Goal: Task Accomplishment & Management: Manage account settings

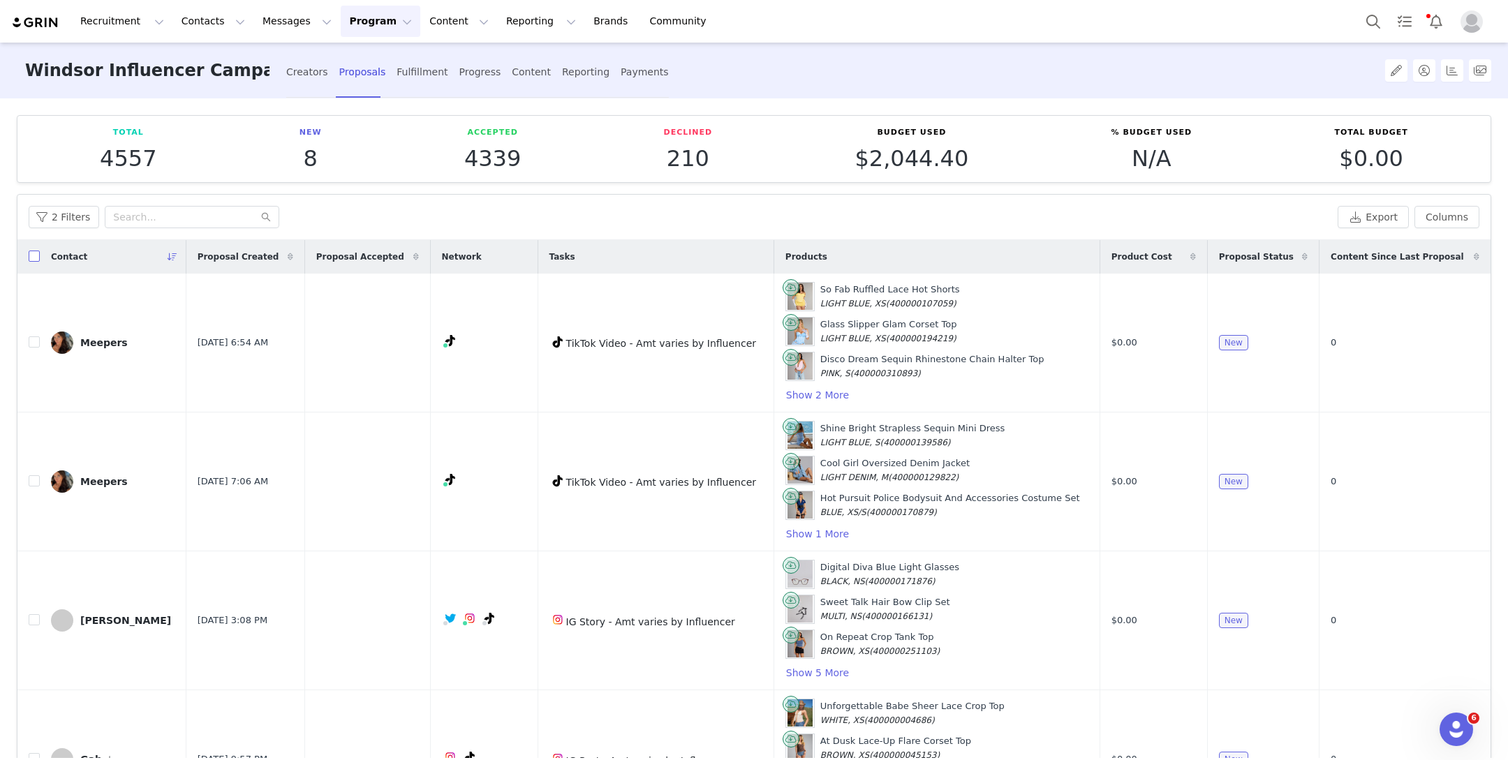
click at [34, 259] on input "checkbox" at bounding box center [34, 256] width 11 height 11
checkbox input "true"
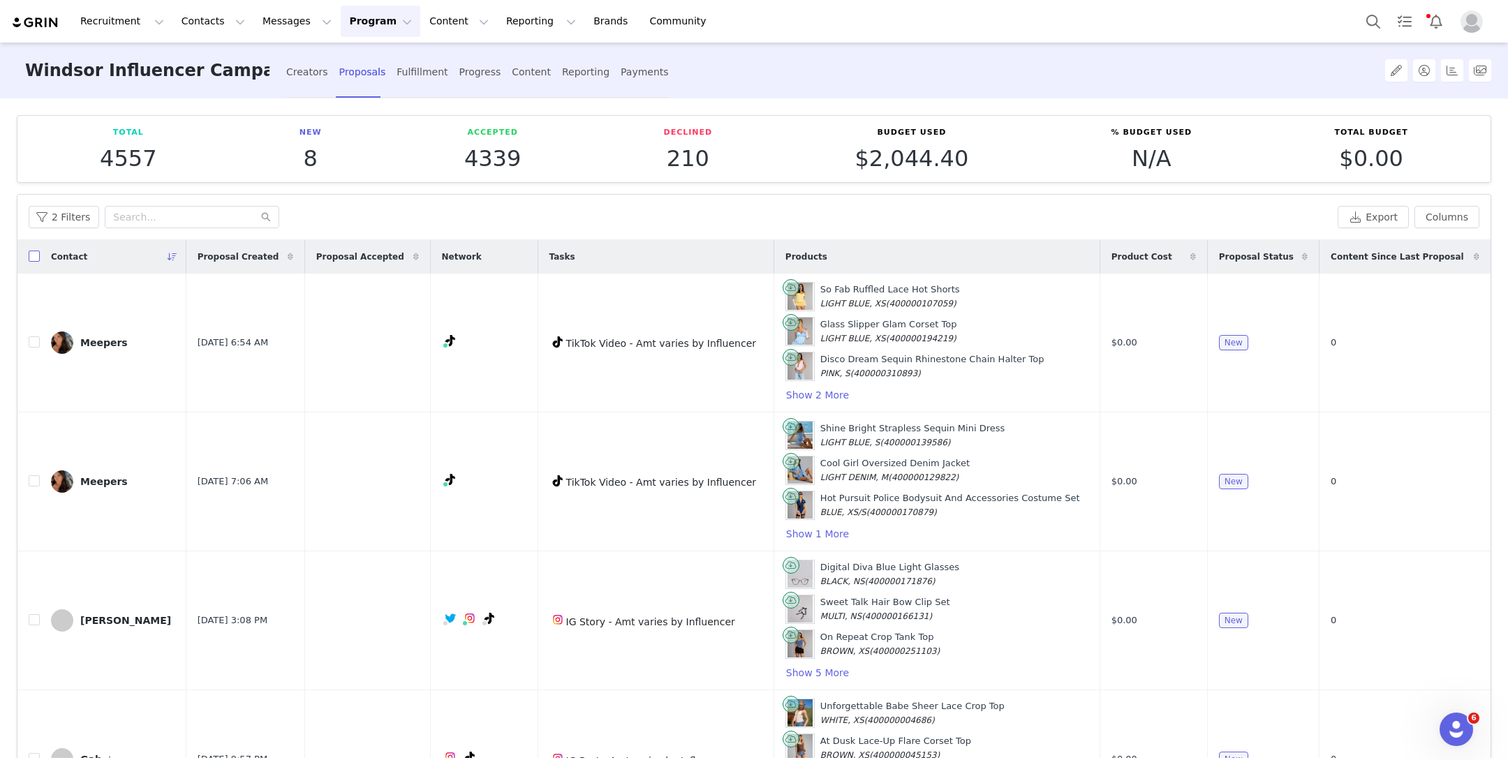
checkbox input "true"
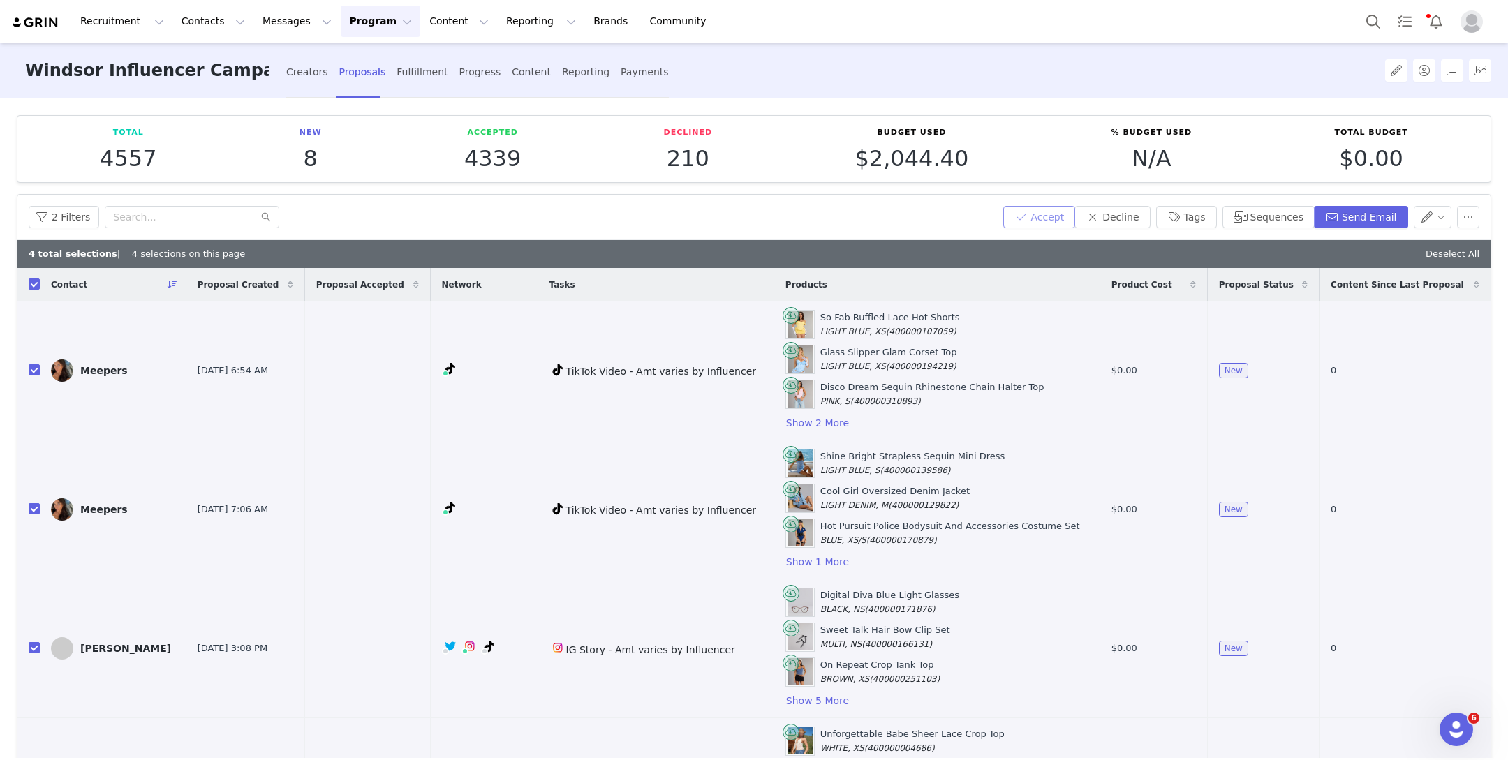
click at [1061, 227] on button "Accept" at bounding box center [1039, 217] width 73 height 22
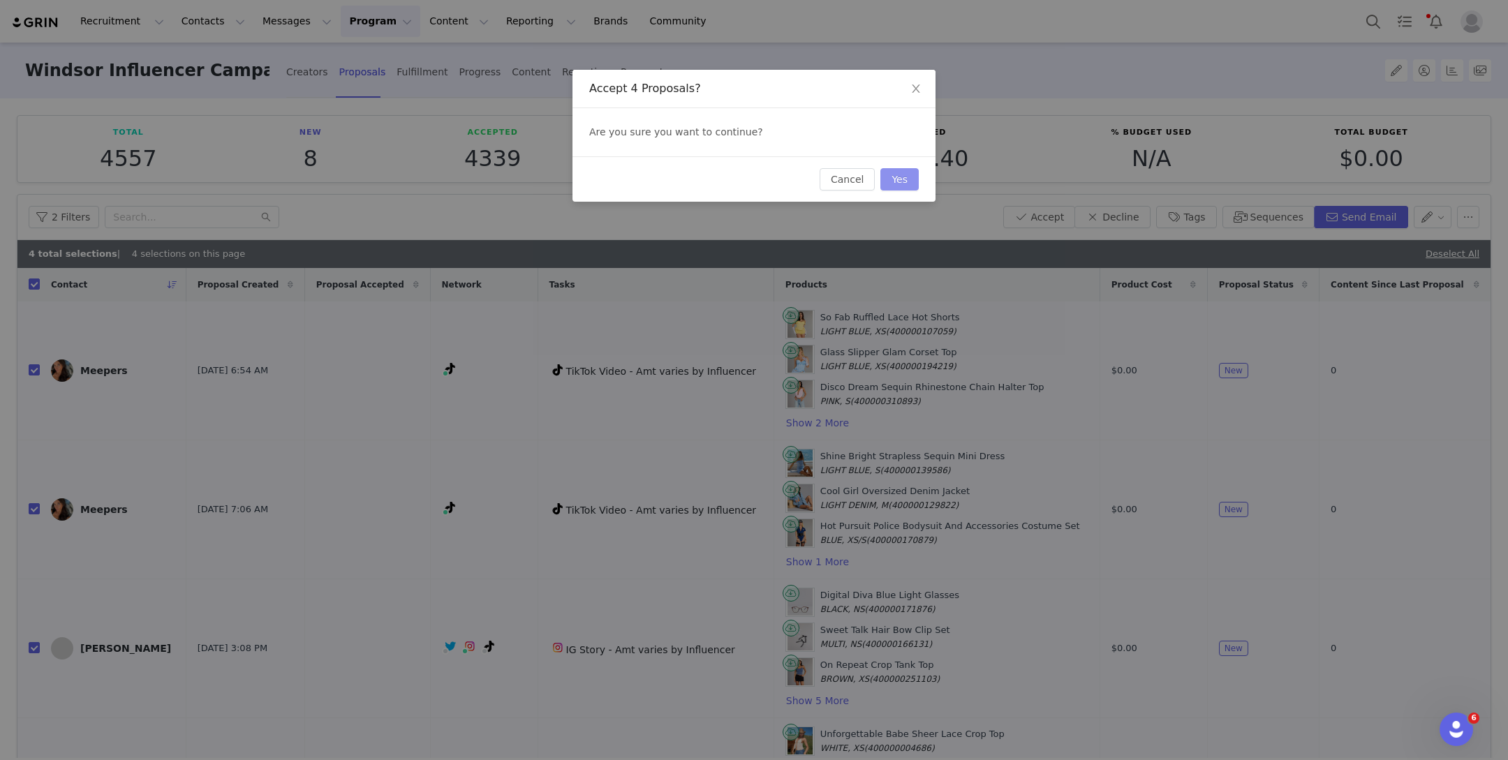
click at [914, 171] on button "Yes" at bounding box center [900, 179] width 38 height 22
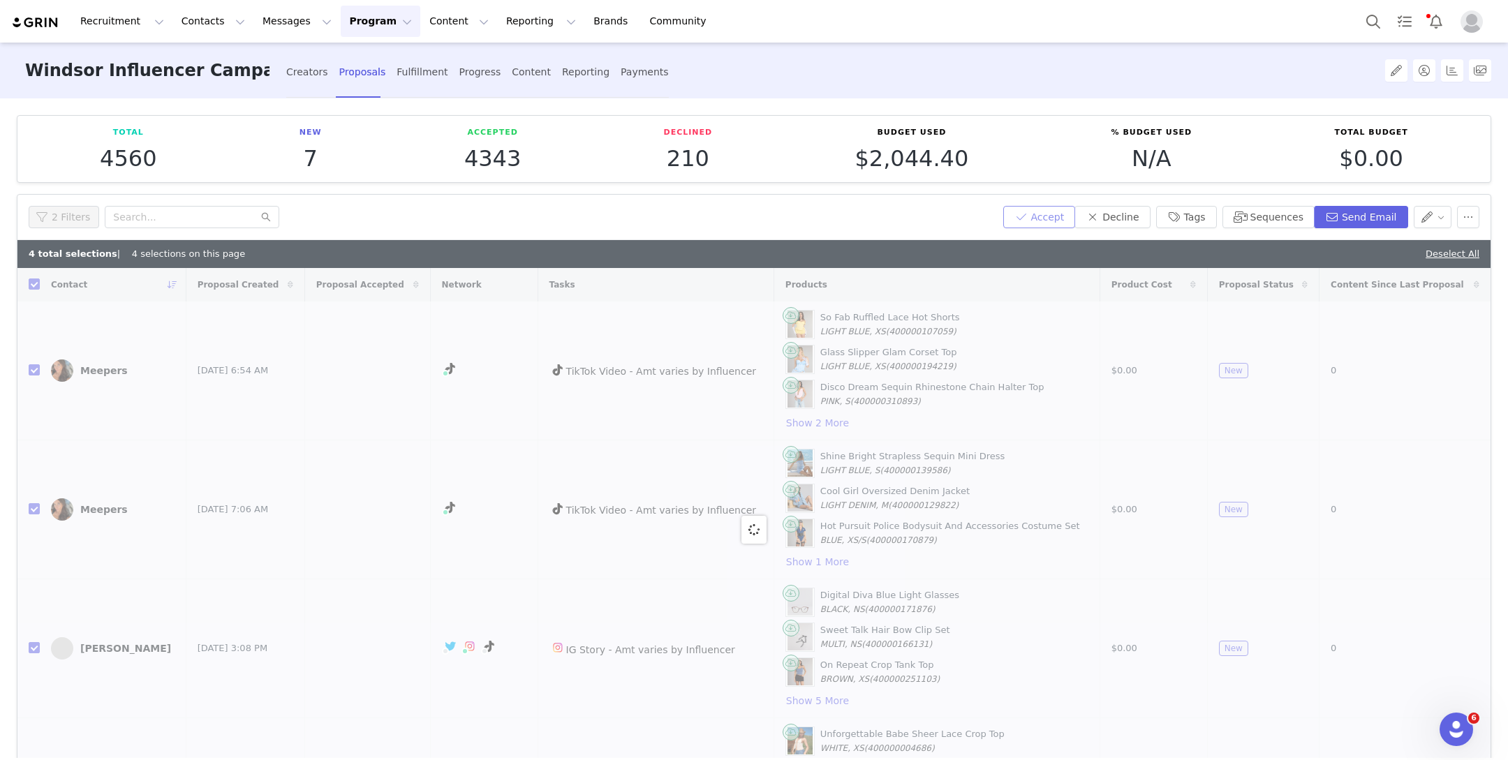
checkbox input "false"
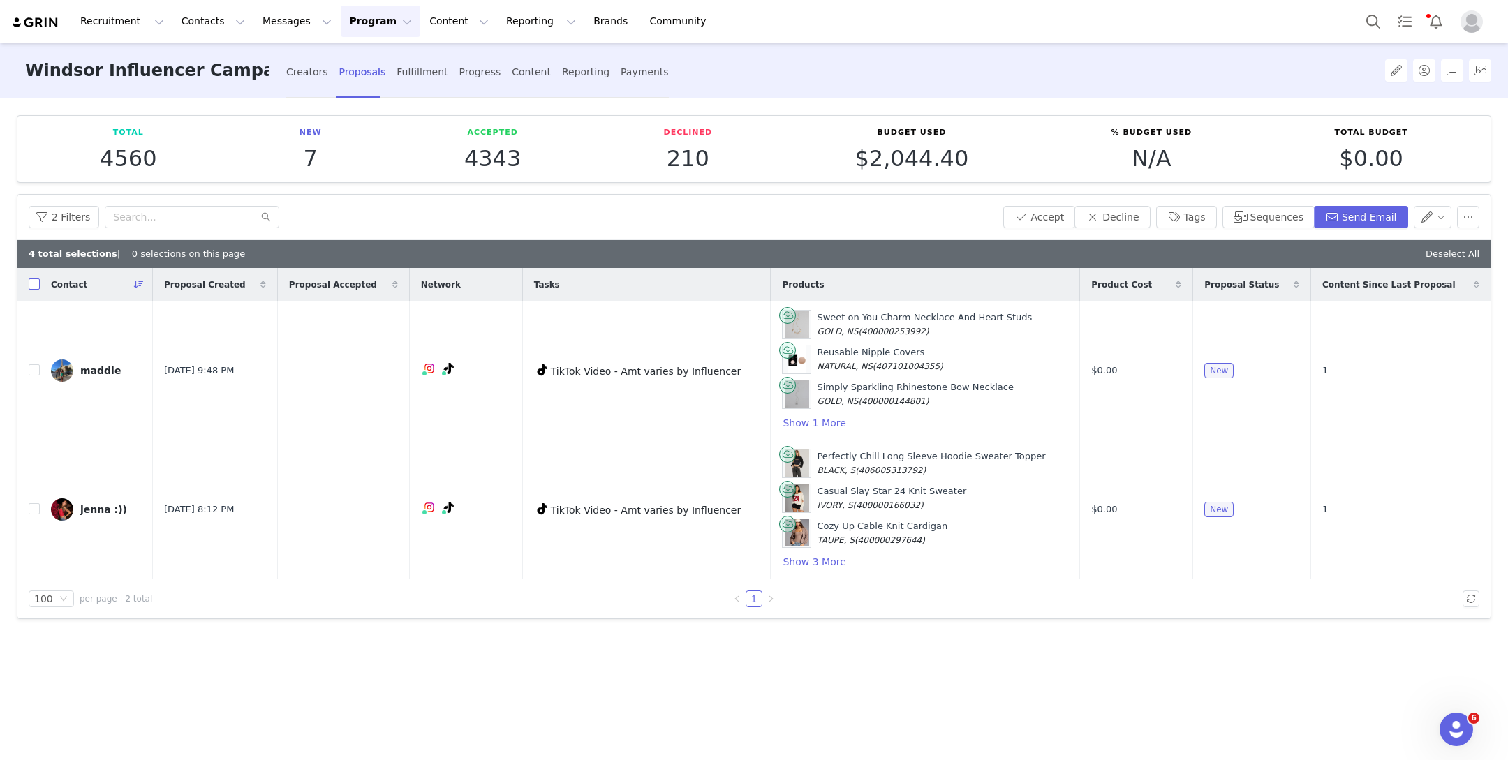
click at [37, 283] on input "checkbox" at bounding box center [34, 284] width 11 height 11
checkbox input "true"
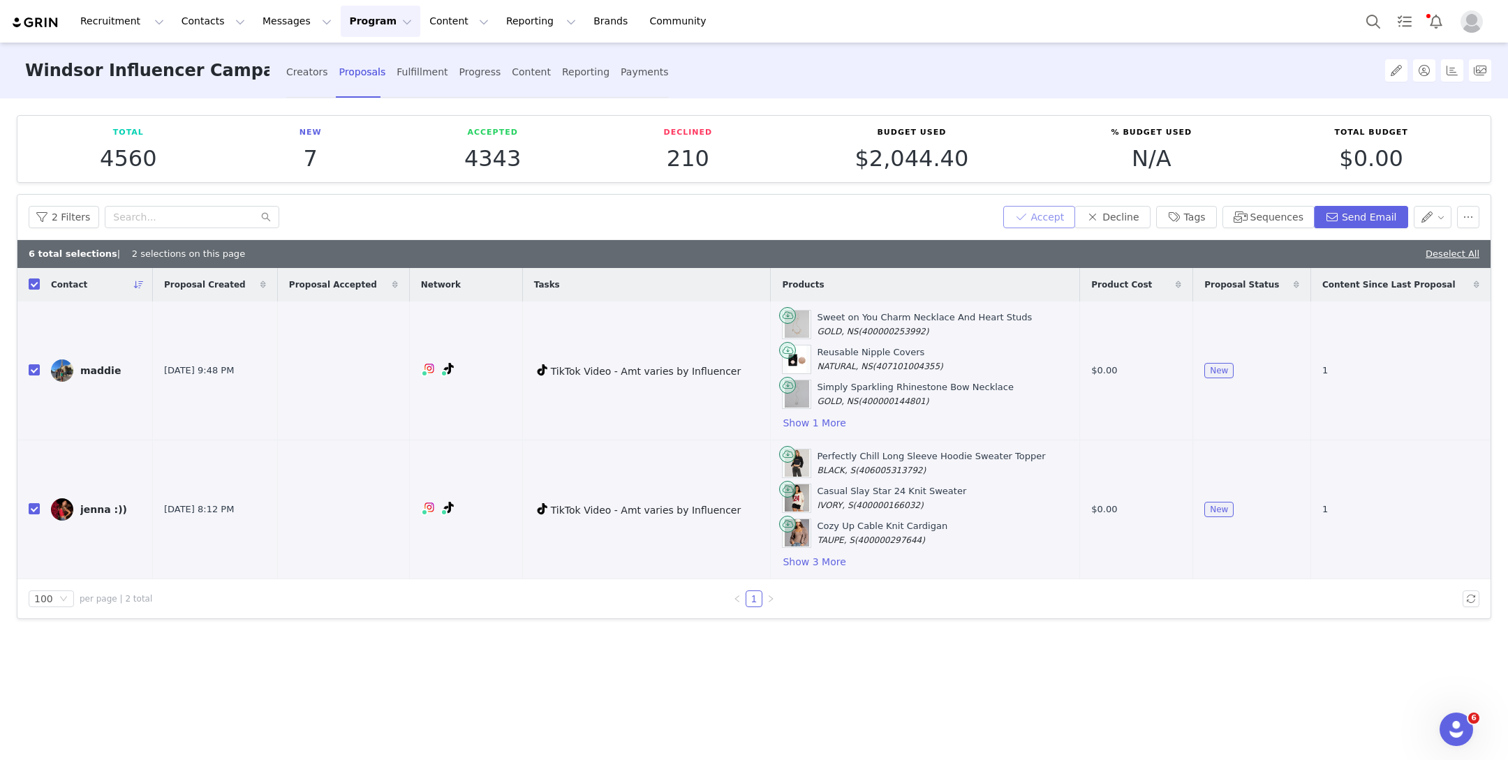
click at [1027, 212] on button "Accept" at bounding box center [1039, 217] width 73 height 22
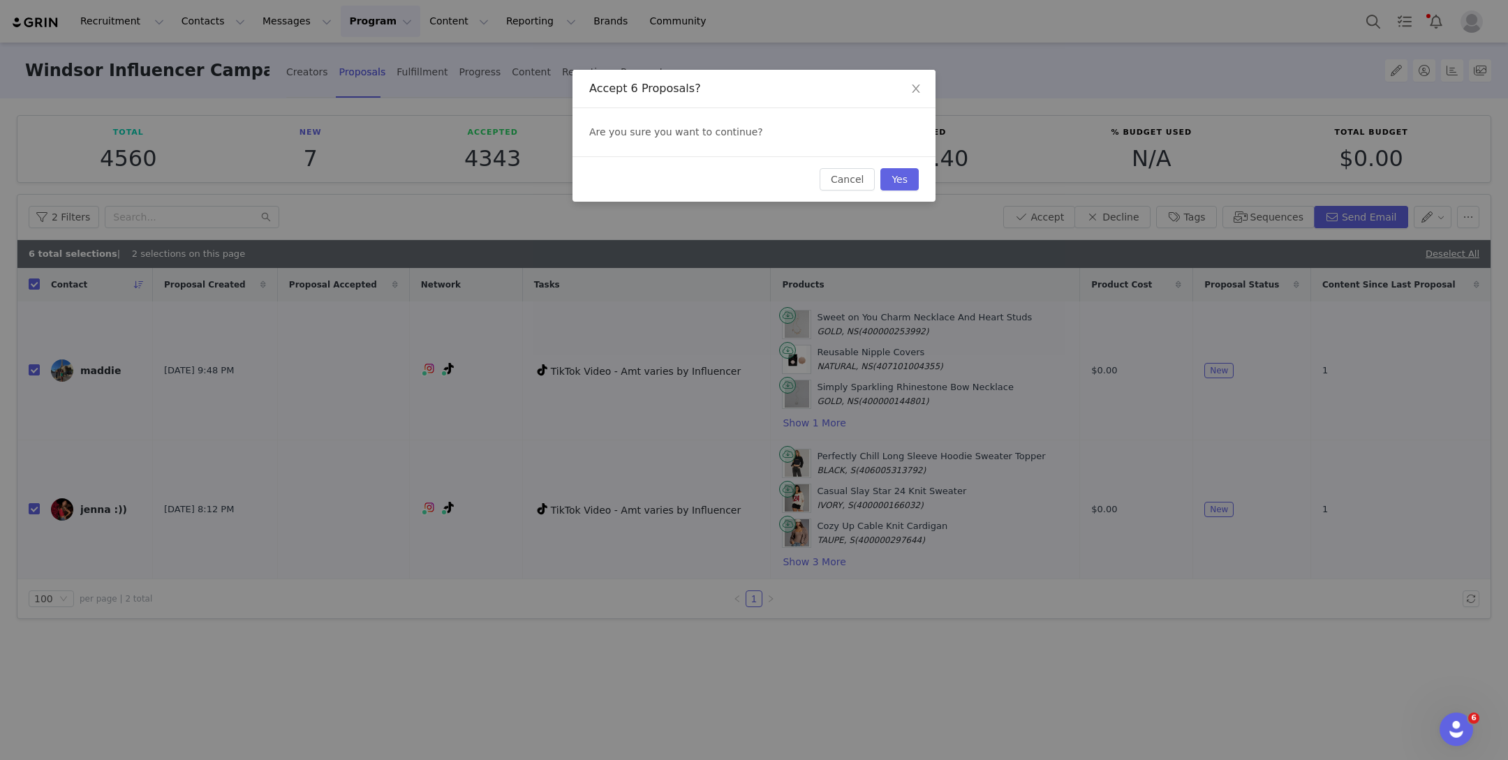
click at [920, 181] on div "Cancel Yes" at bounding box center [754, 178] width 363 height 45
click at [906, 179] on button "Yes" at bounding box center [900, 179] width 38 height 22
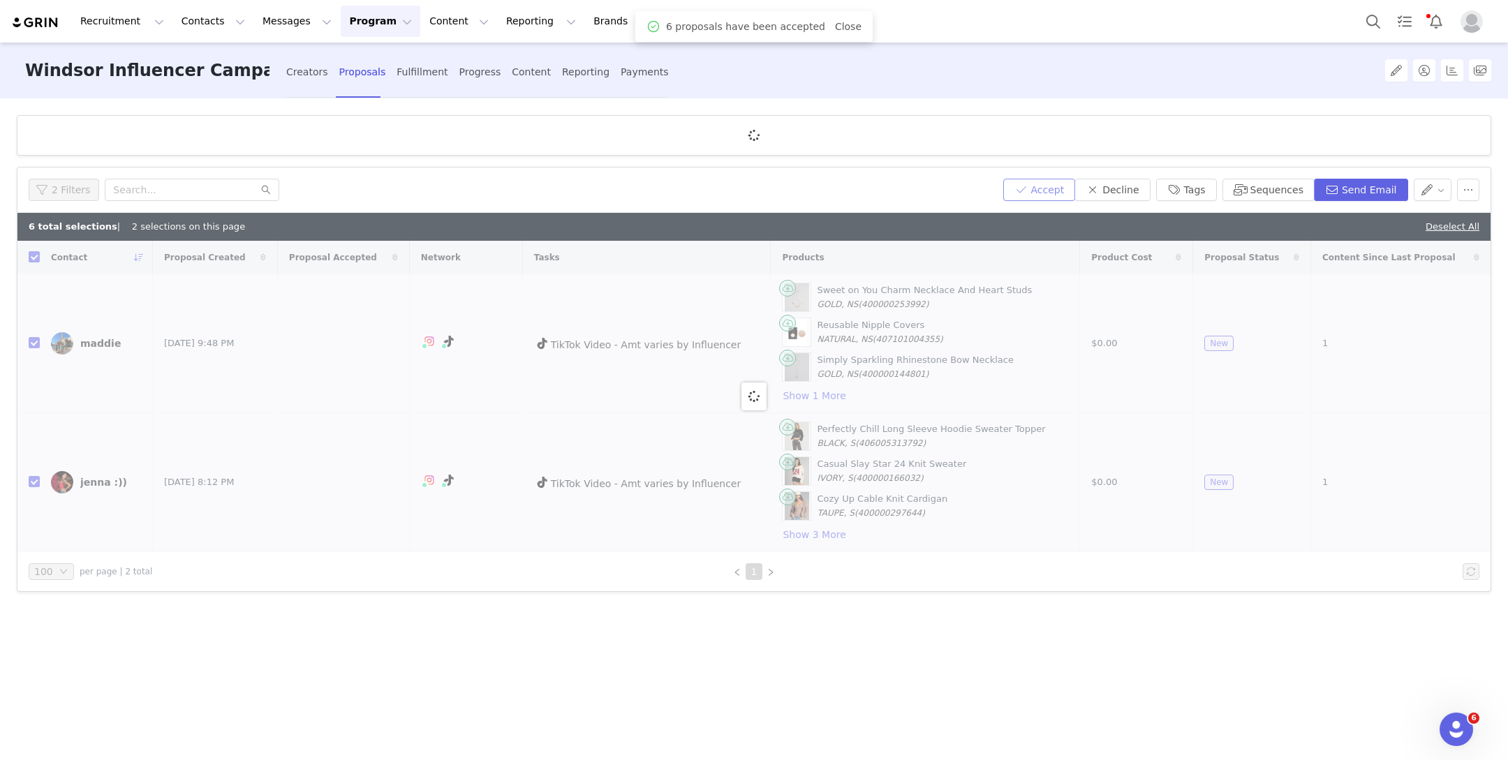
checkbox input "false"
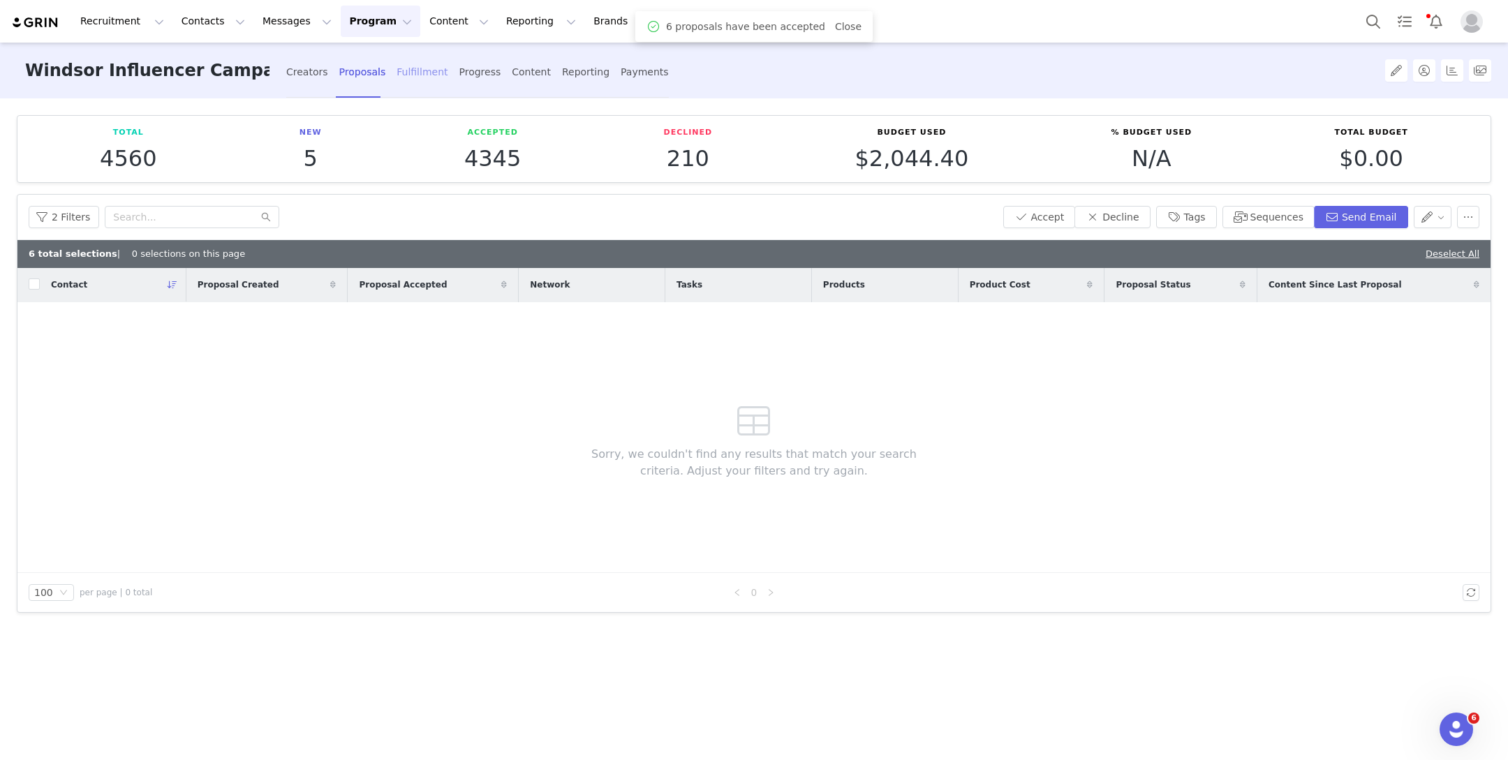
click at [397, 71] on div "Fulfillment" at bounding box center [422, 72] width 51 height 37
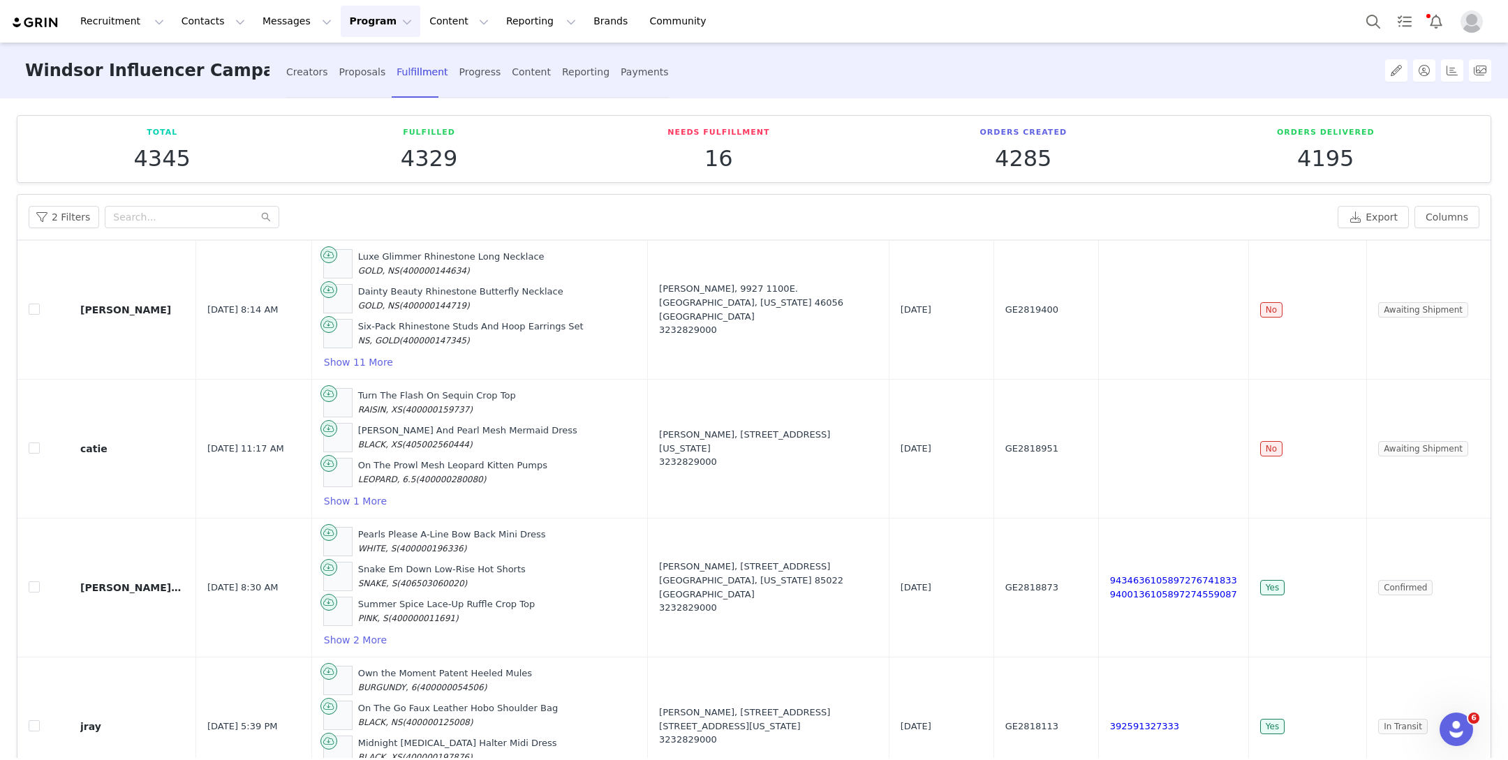
scroll to position [867, 0]
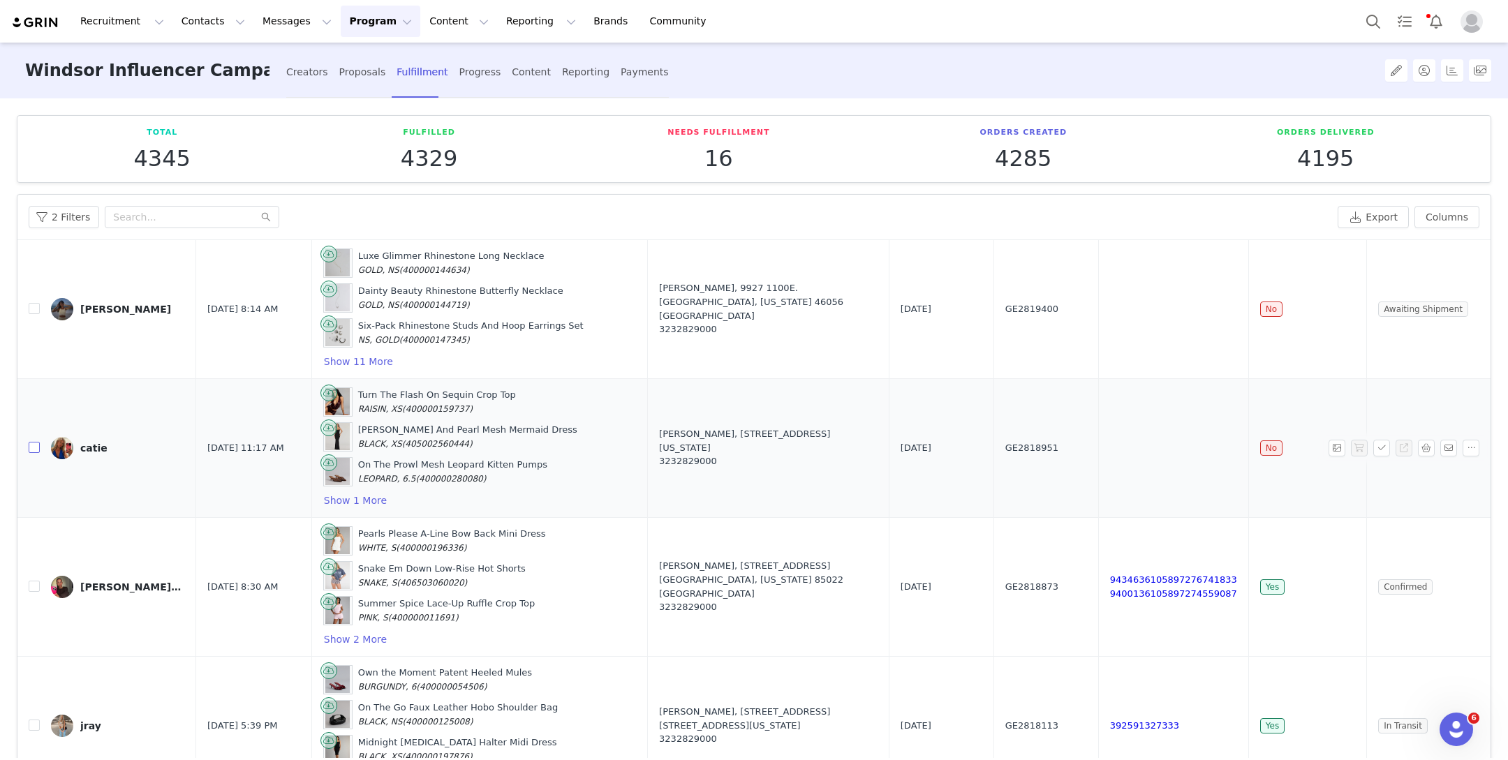
click at [29, 442] on input "checkbox" at bounding box center [34, 447] width 11 height 11
checkbox input "true"
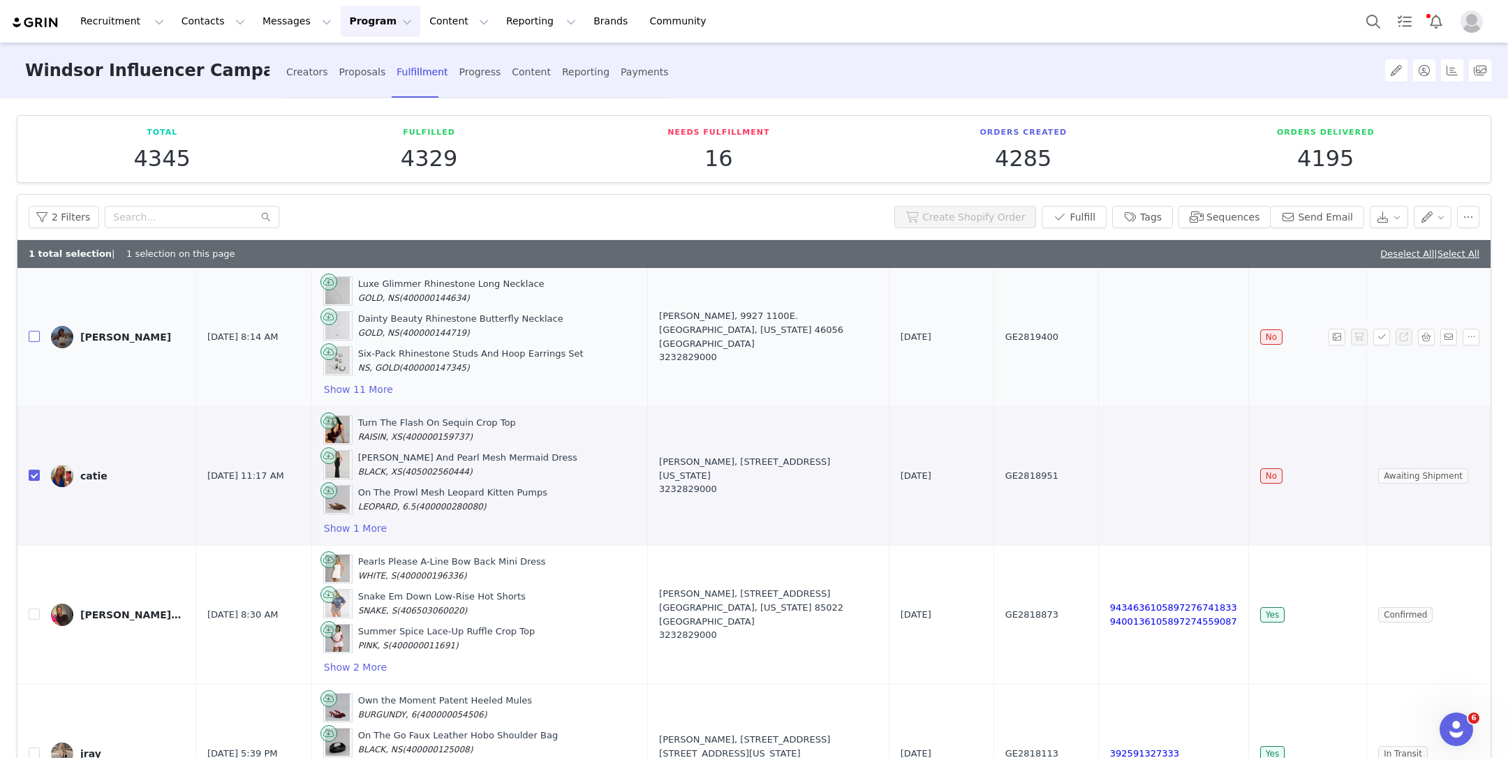
click at [34, 331] on input "checkbox" at bounding box center [34, 336] width 11 height 11
checkbox input "true"
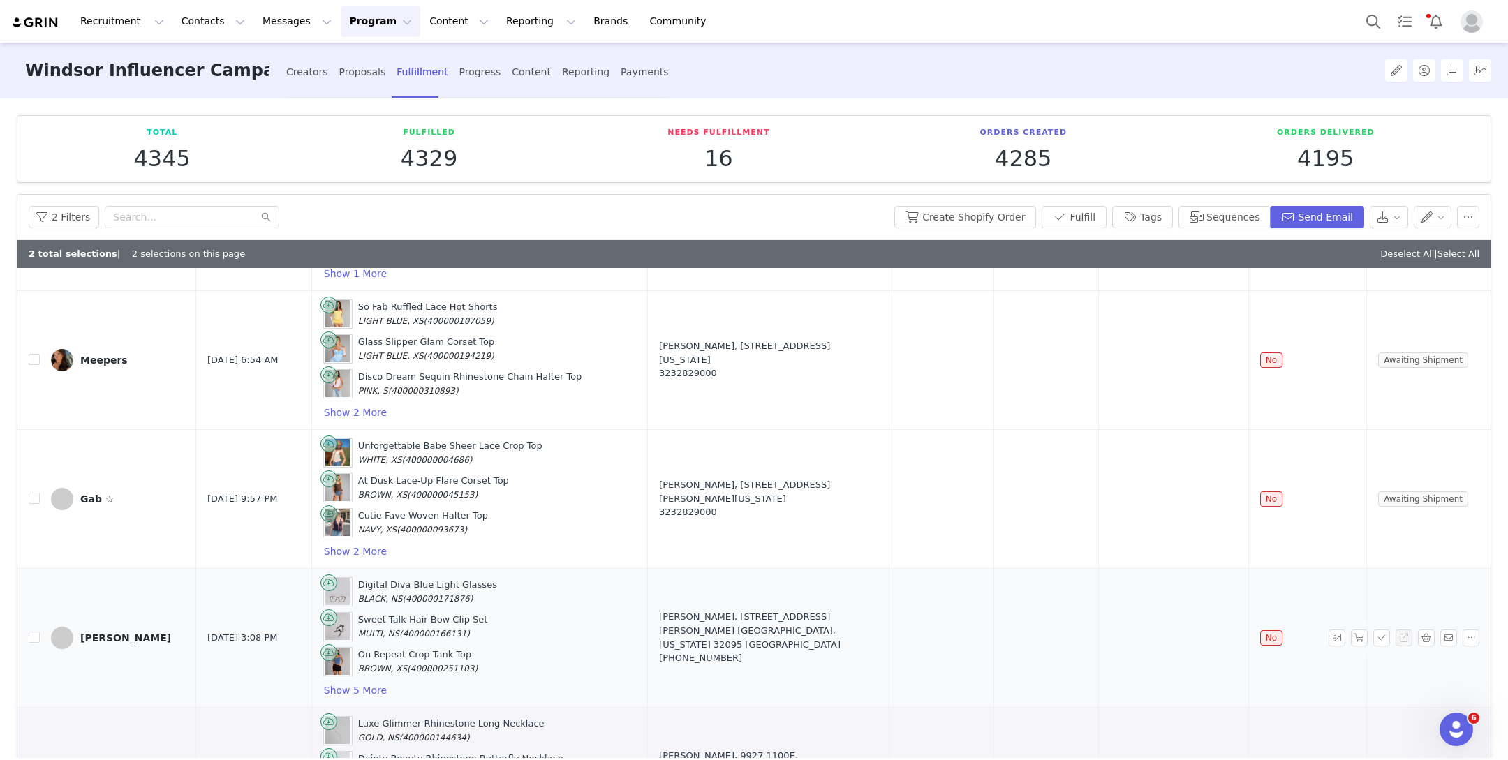
scroll to position [414, 0]
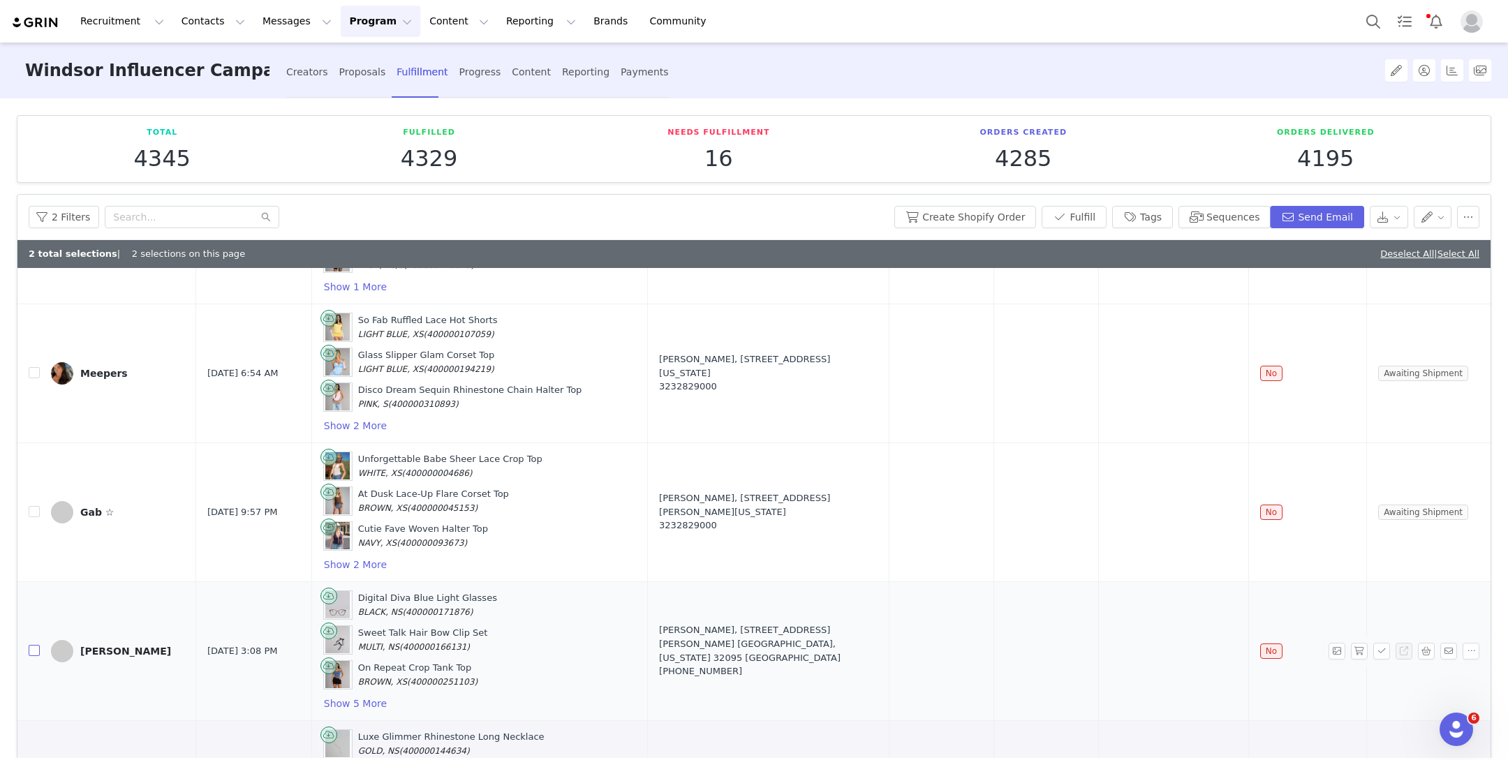
click at [33, 645] on input "checkbox" at bounding box center [34, 650] width 11 height 11
checkbox input "true"
drag, startPoint x: 38, startPoint y: 504, endPoint x: 38, endPoint y: 473, distance: 31.4
click at [38, 506] on input "checkbox" at bounding box center [34, 511] width 11 height 11
checkbox input "true"
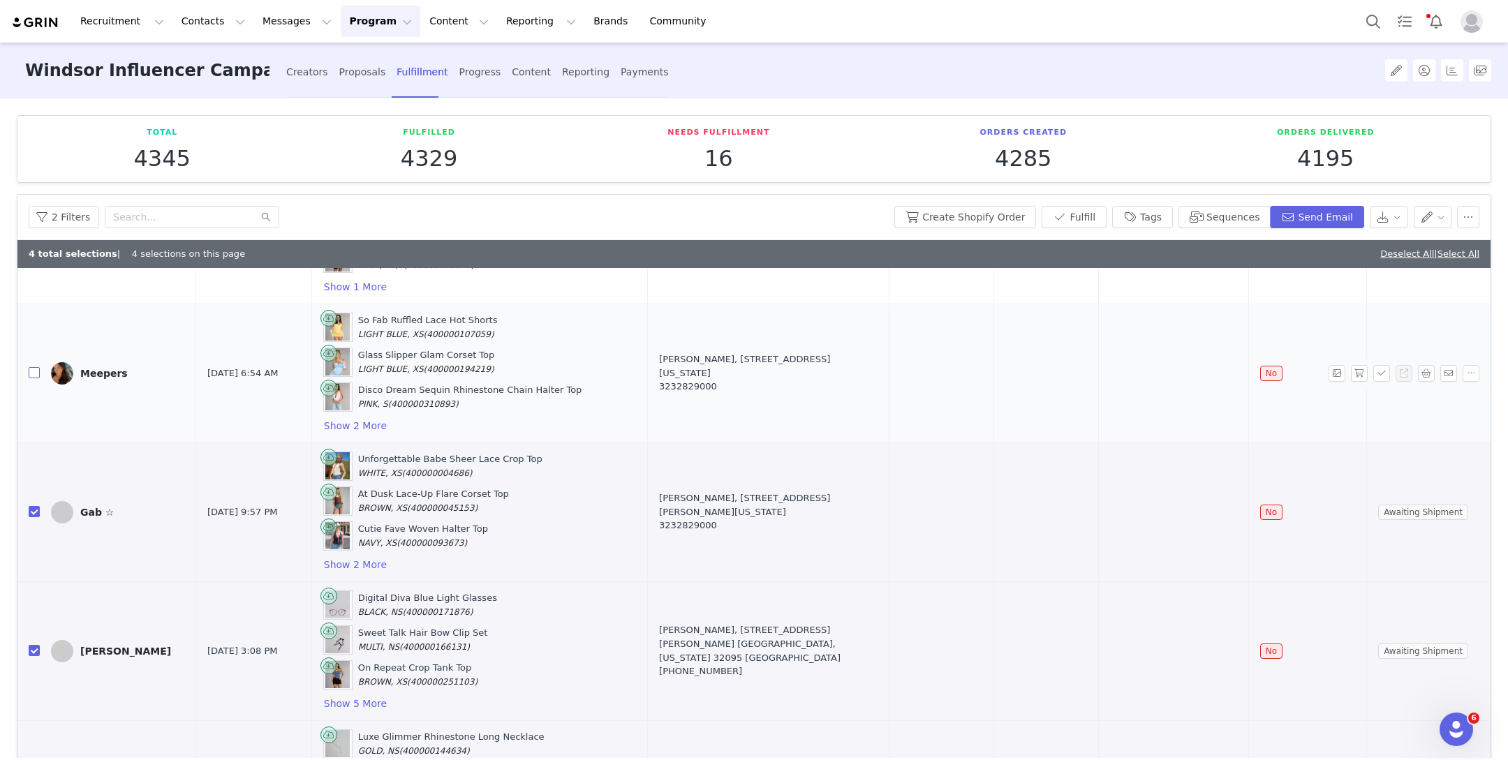
click at [37, 368] on input "checkbox" at bounding box center [34, 372] width 11 height 11
checkbox input "true"
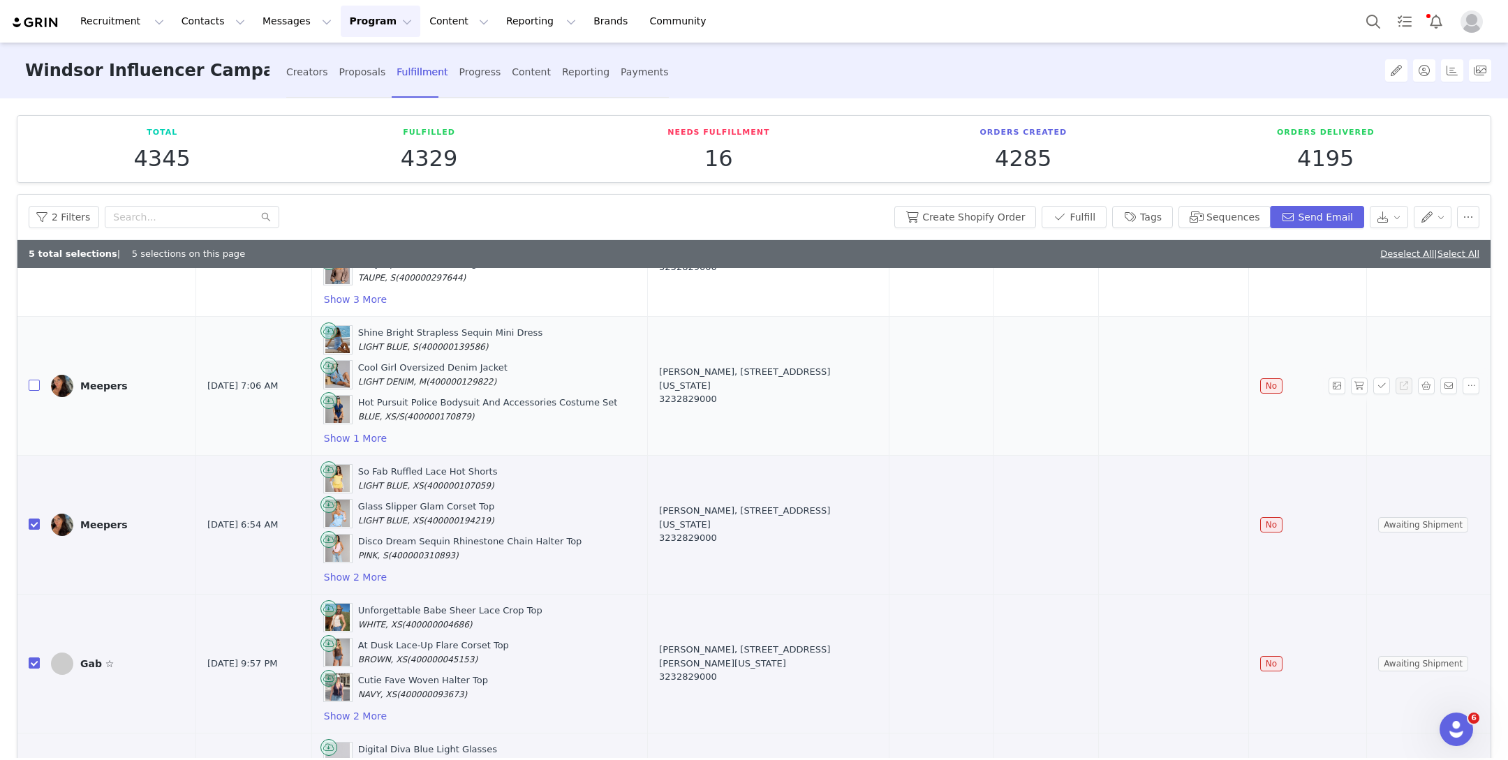
click at [36, 381] on input "checkbox" at bounding box center [34, 385] width 11 height 11
checkbox input "true"
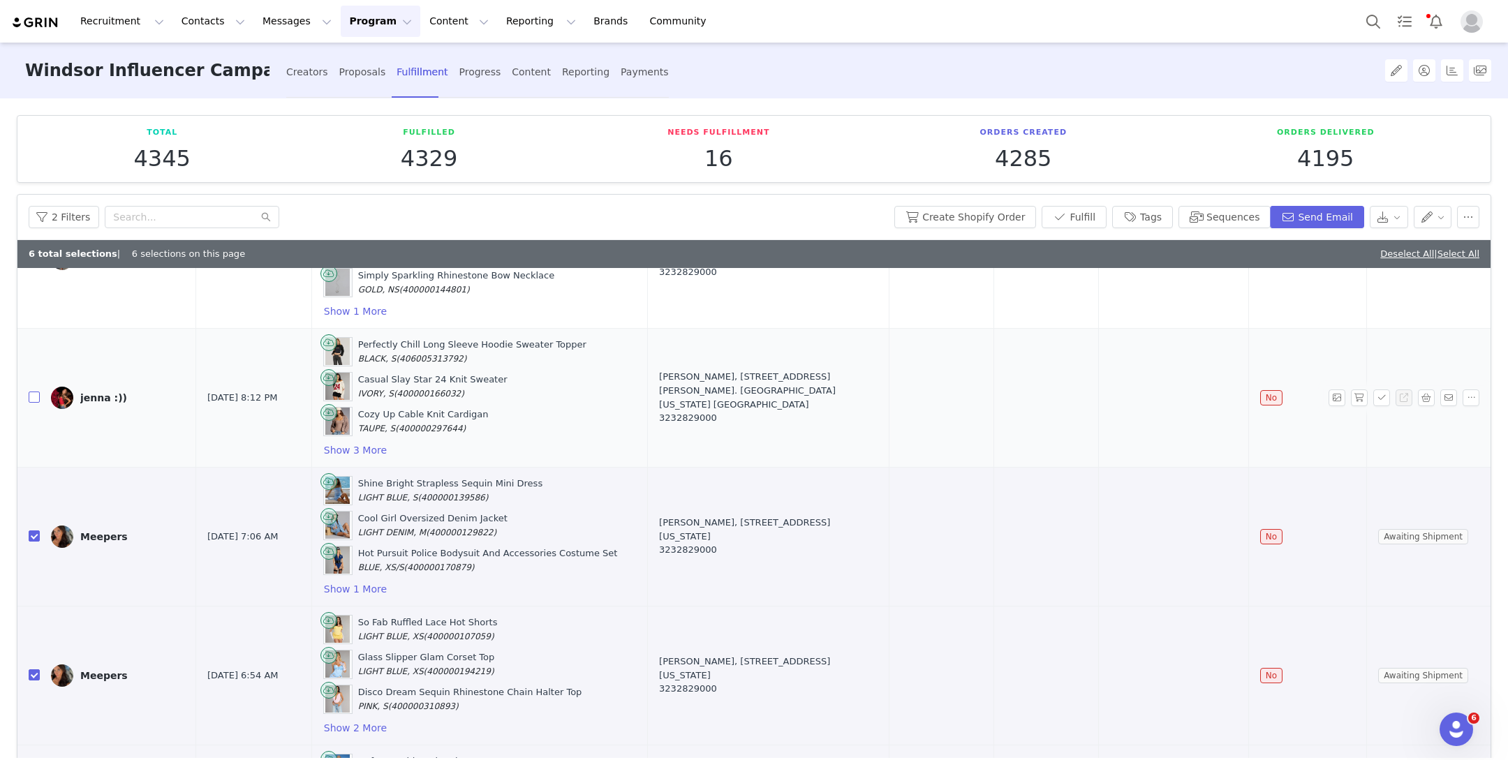
click at [36, 392] on input "checkbox" at bounding box center [34, 397] width 11 height 11
checkbox input "true"
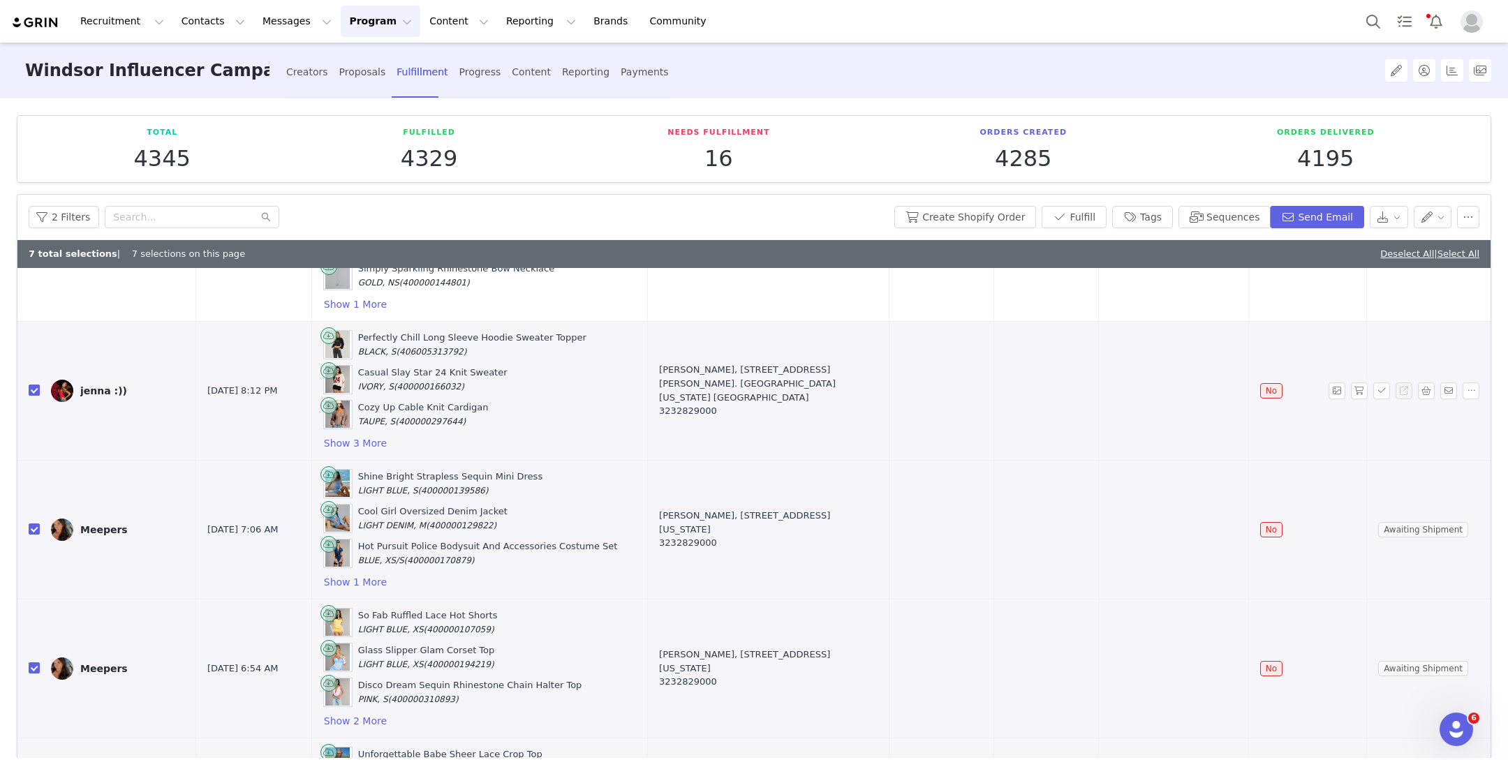
scroll to position [0, 0]
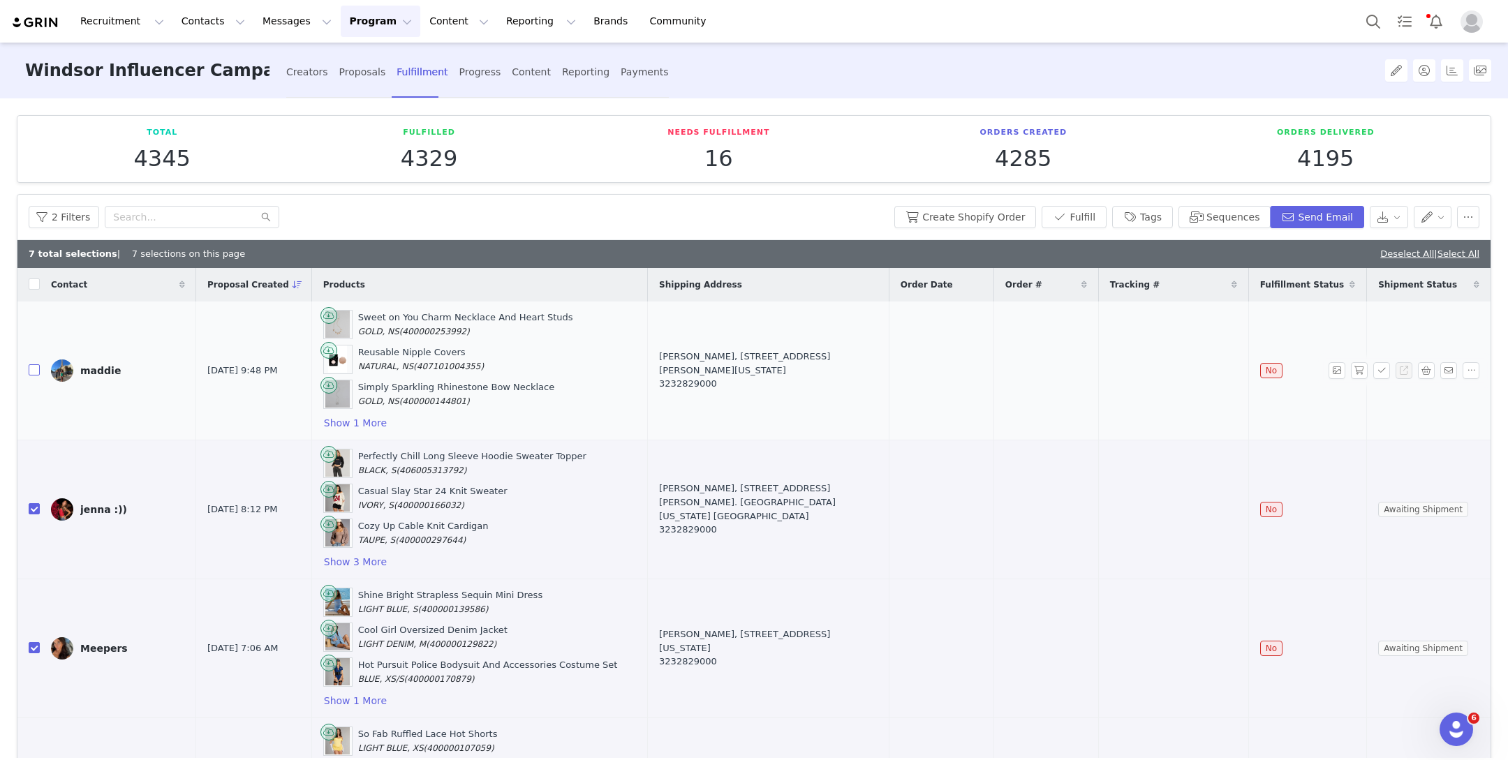
click at [34, 371] on input "checkbox" at bounding box center [34, 370] width 11 height 11
checkbox input "true"
click at [932, 215] on button "Create Shopify Order" at bounding box center [966, 217] width 142 height 22
click at [360, 38] on div "Recruitment Recruitment Creator Search Curated Lists Landing Pages Web Extensio…" at bounding box center [754, 21] width 1508 height 43
click at [362, 35] on button "Program Program" at bounding box center [381, 21] width 80 height 31
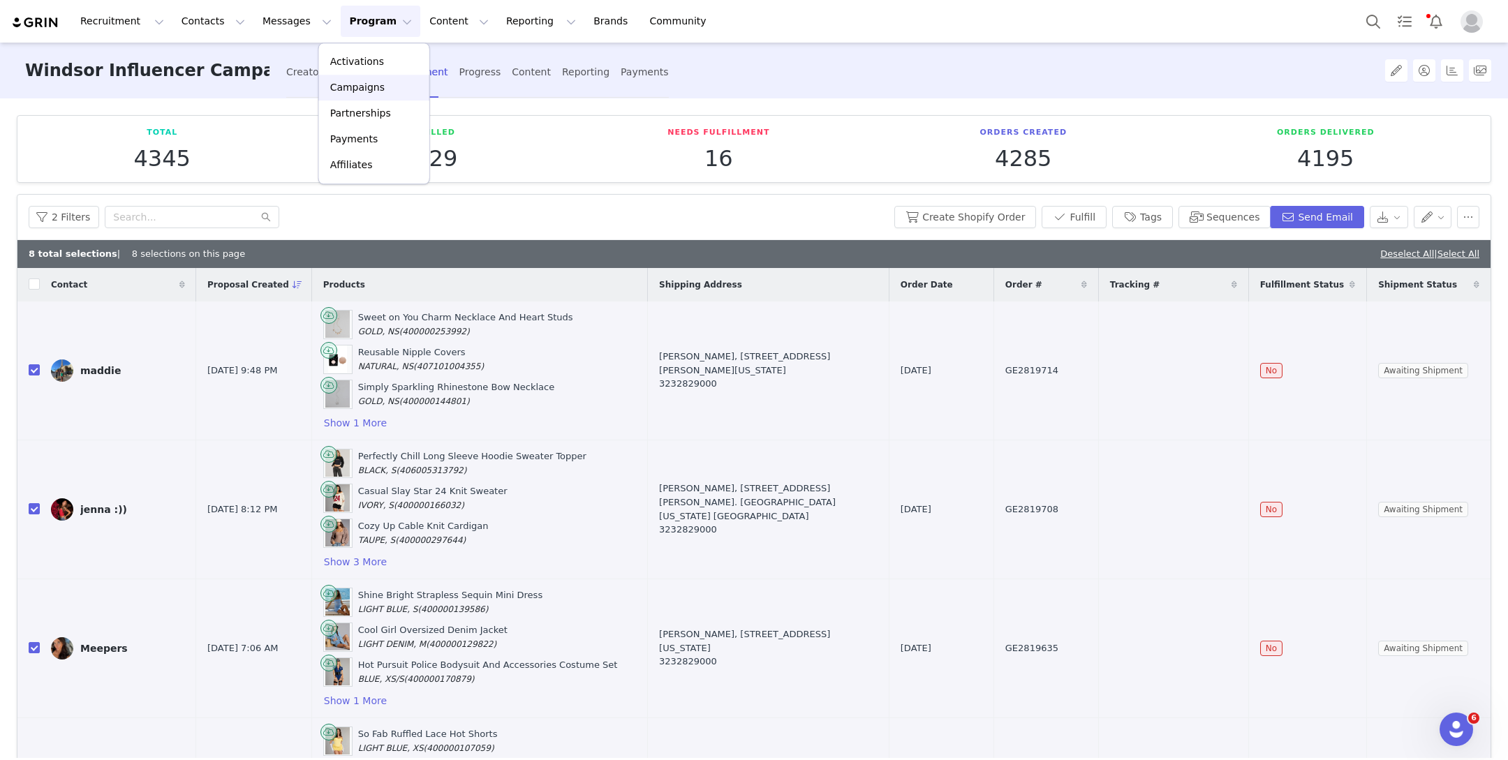
click at [355, 77] on link "Campaigns" at bounding box center [374, 88] width 110 height 26
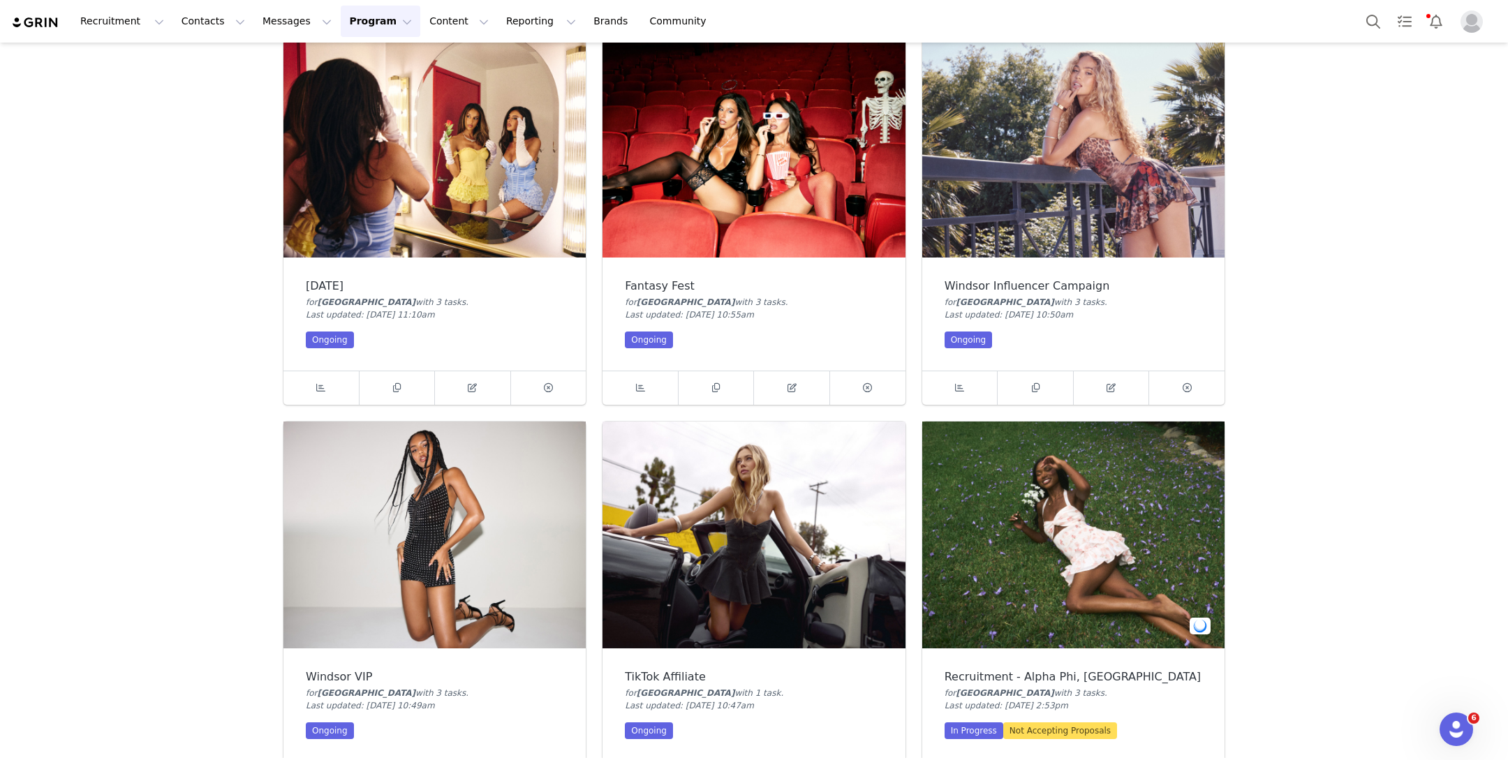
scroll to position [89, 0]
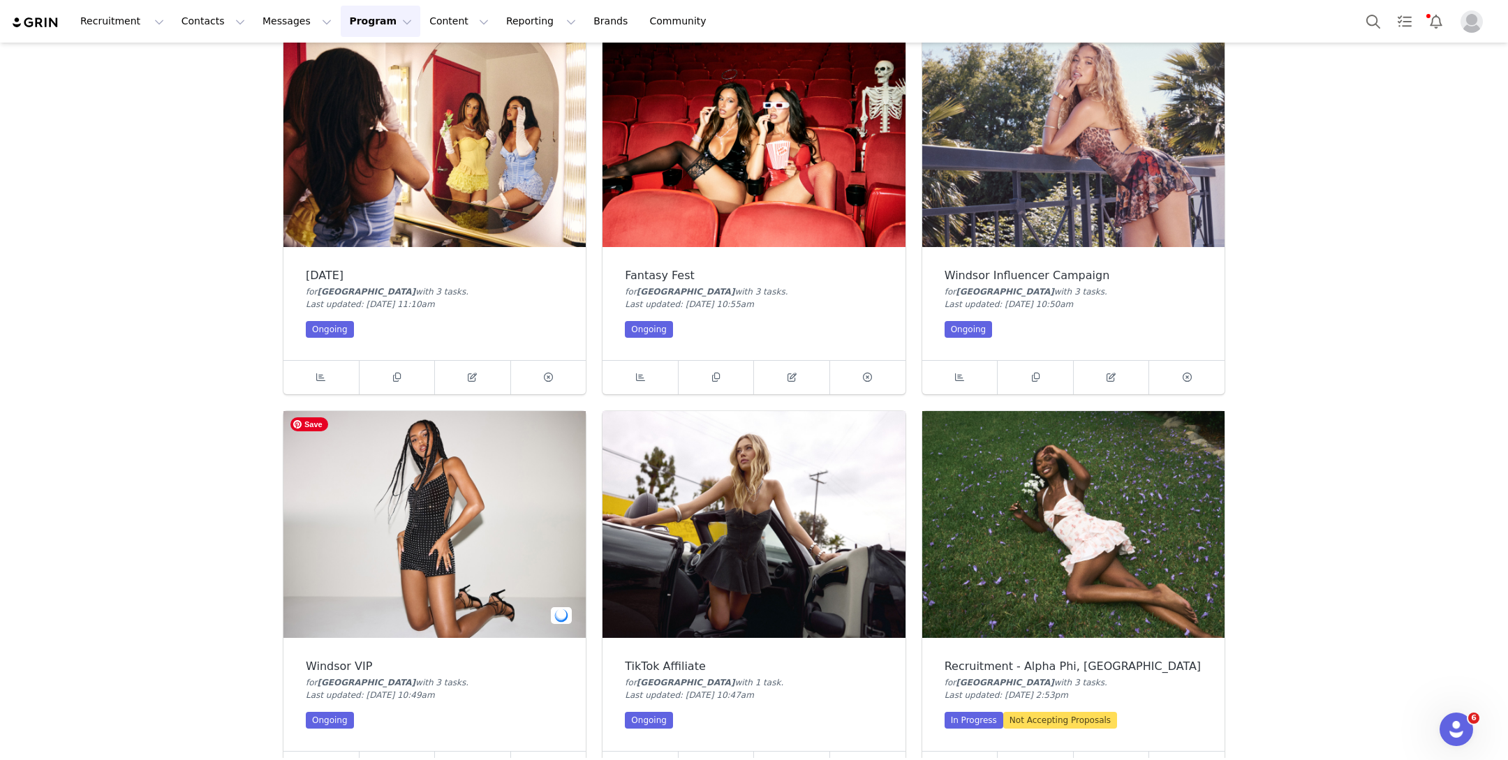
click at [565, 507] on img at bounding box center [435, 524] width 302 height 227
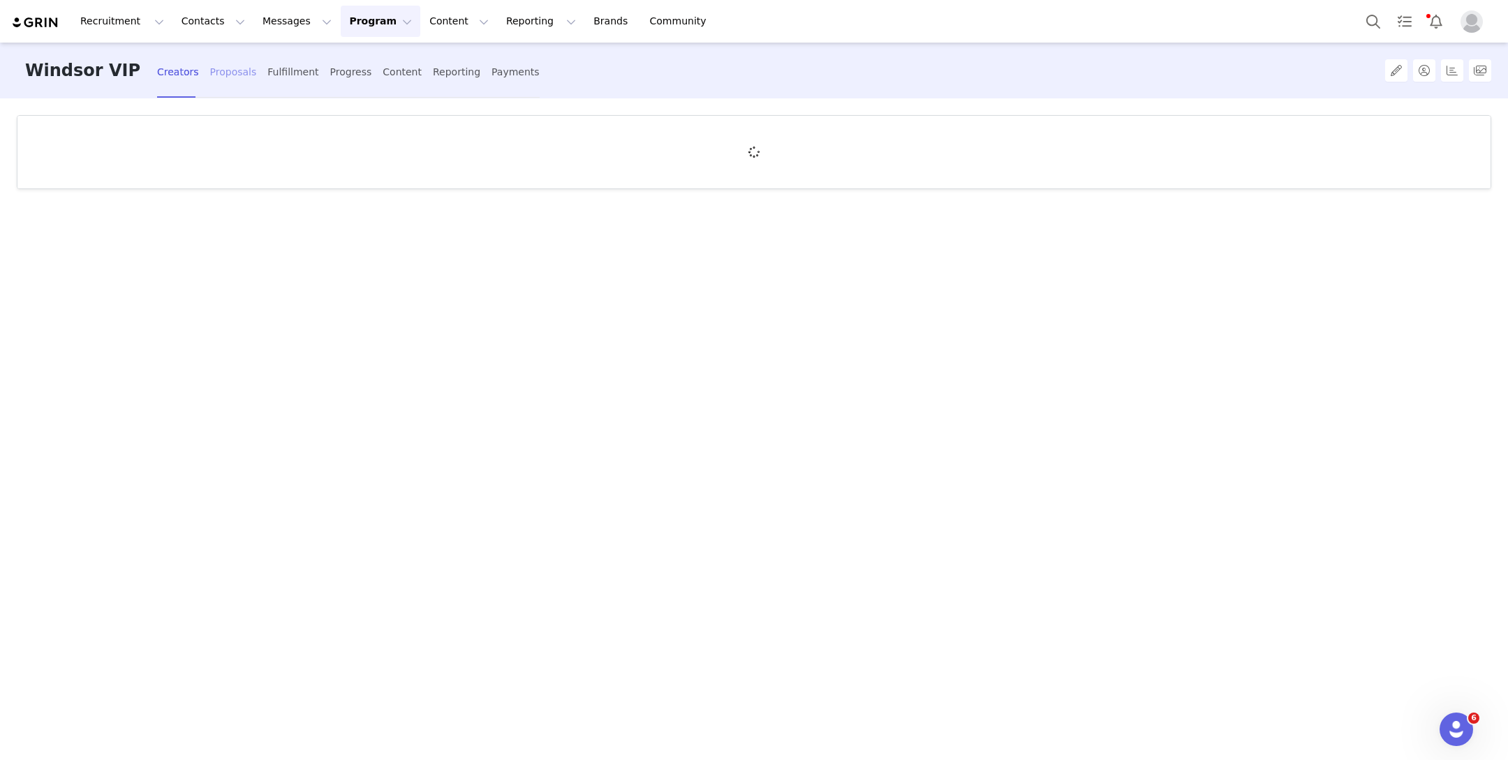
click at [210, 74] on div "Proposals" at bounding box center [233, 72] width 47 height 37
